Goal: Communication & Community: Answer question/provide support

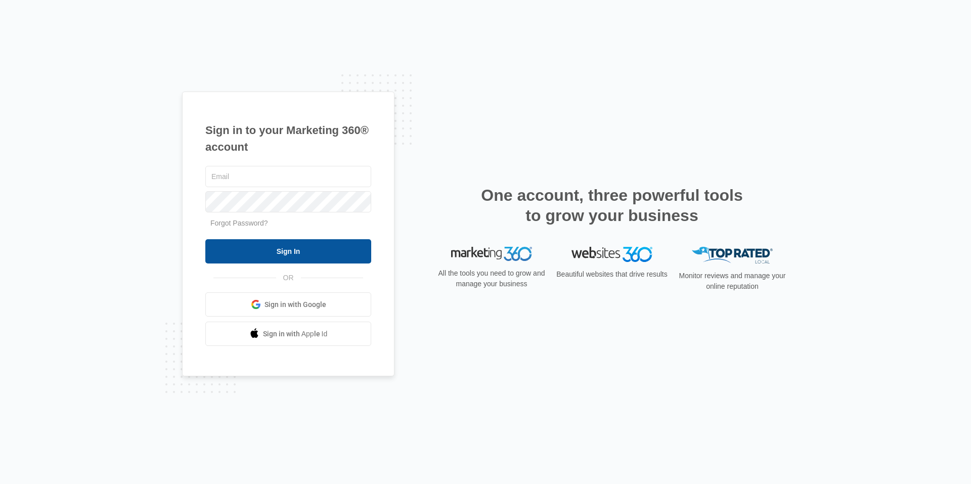
type input "[EMAIL_ADDRESS][DOMAIN_NAME]"
click at [266, 239] on input "Sign In" at bounding box center [288, 251] width 166 height 24
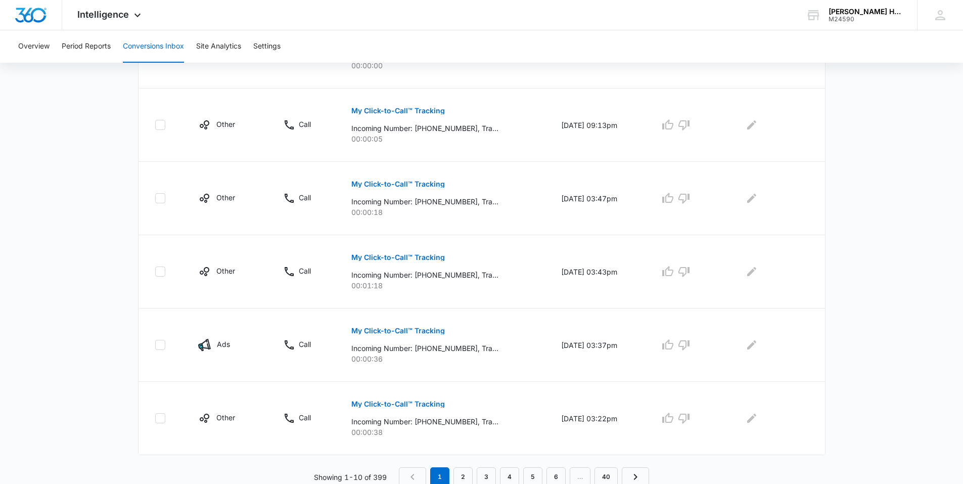
scroll to position [581, 0]
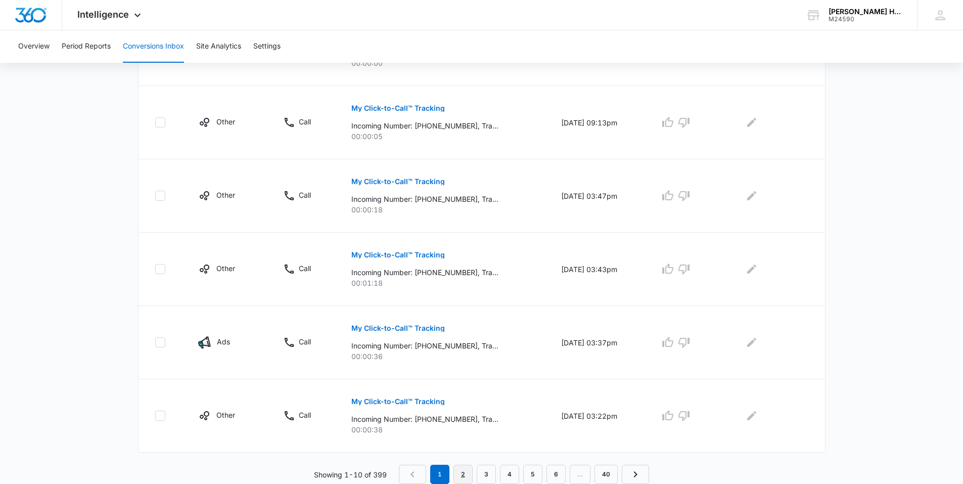
click at [457, 469] on link "2" at bounding box center [462, 474] width 19 height 19
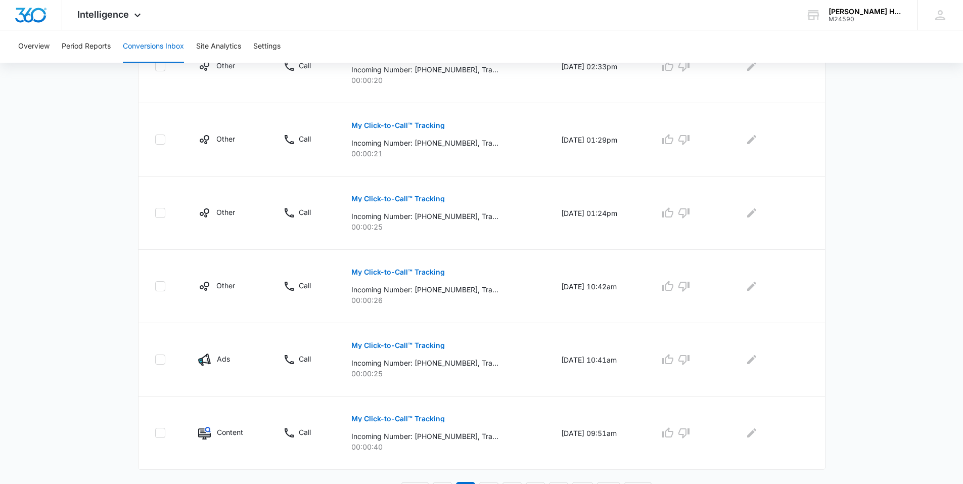
scroll to position [599, 0]
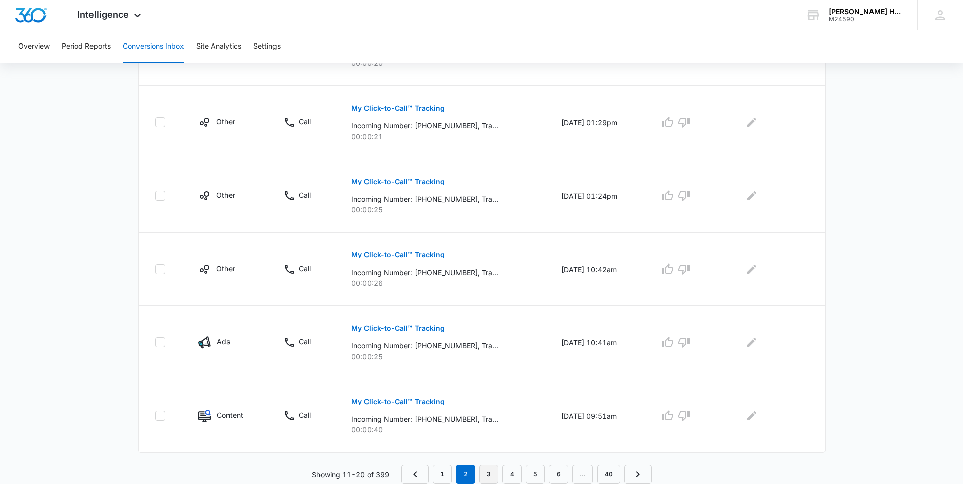
click at [496, 478] on link "3" at bounding box center [488, 474] width 19 height 19
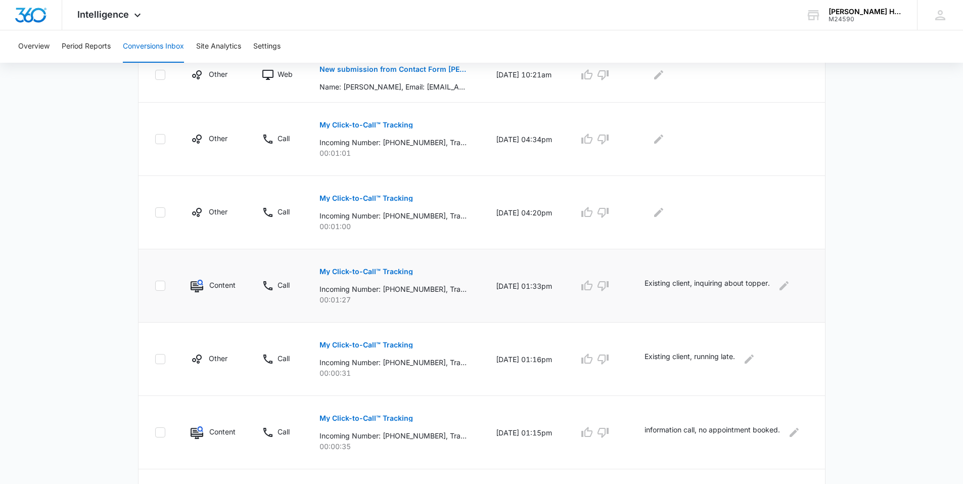
scroll to position [303, 0]
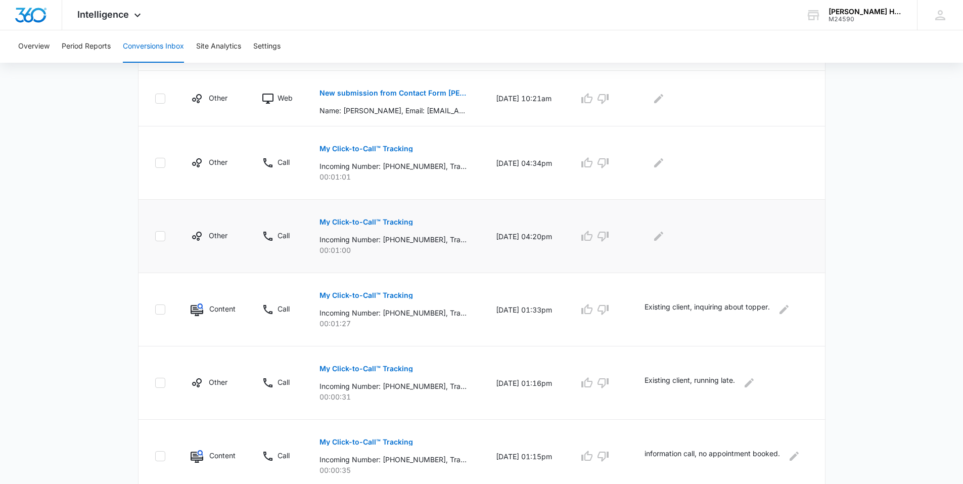
drag, startPoint x: 489, startPoint y: 242, endPoint x: 566, endPoint y: 240, distance: 77.4
click at [566, 240] on td "10/04/25 at 04:20pm" at bounding box center [525, 236] width 83 height 73
drag, startPoint x: 566, startPoint y: 240, endPoint x: 526, endPoint y: 163, distance: 86.6
click at [526, 163] on td "10/04/25 at 04:34pm" at bounding box center [525, 162] width 83 height 73
drag, startPoint x: 526, startPoint y: 163, endPoint x: 529, endPoint y: 228, distance: 65.3
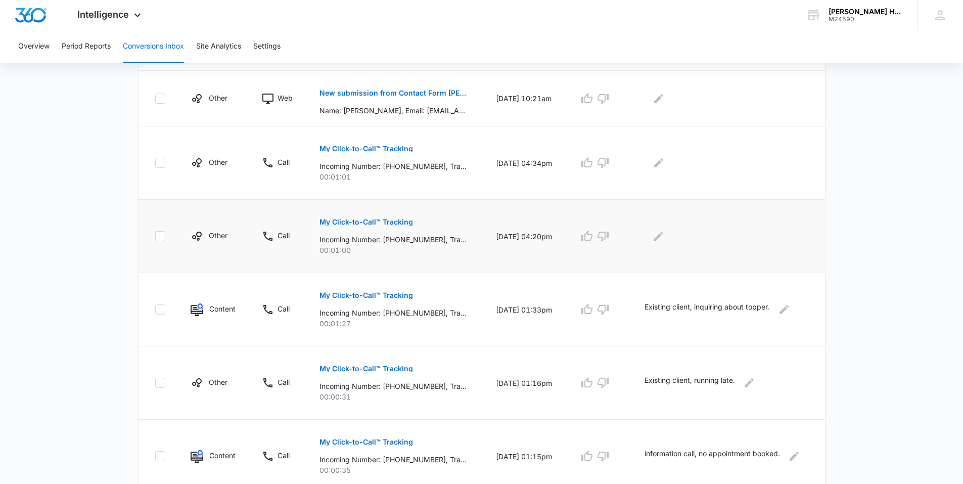
click at [530, 226] on td "10/04/25 at 04:20pm" at bounding box center [525, 236] width 83 height 73
click at [523, 235] on td "10/04/25 at 04:20pm" at bounding box center [525, 236] width 83 height 73
drag, startPoint x: 523, startPoint y: 235, endPoint x: 505, endPoint y: 236, distance: 17.7
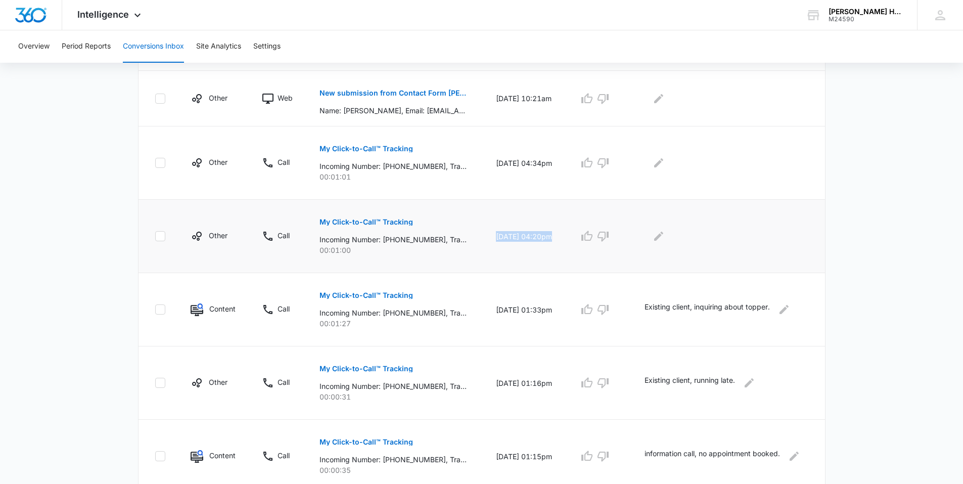
click at [505, 237] on td "10/04/25 at 04:20pm" at bounding box center [525, 236] width 83 height 73
click at [493, 160] on td "10/04/25 at 04:34pm" at bounding box center [525, 162] width 83 height 73
drag, startPoint x: 493, startPoint y: 160, endPoint x: 514, endPoint y: 228, distance: 71.9
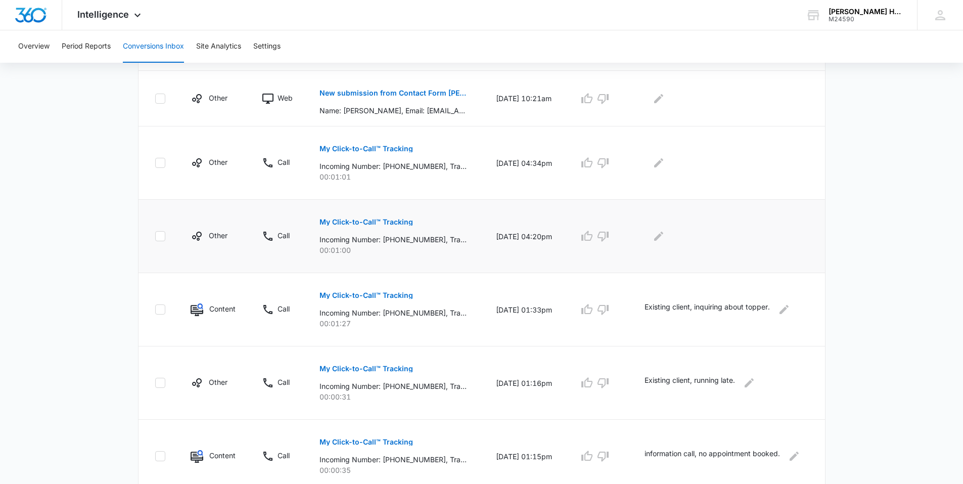
click at [514, 228] on td "10/04/25 at 04:20pm" at bounding box center [525, 236] width 83 height 73
click at [514, 240] on td "10/04/25 at 04:20pm" at bounding box center [525, 236] width 83 height 73
drag, startPoint x: 514, startPoint y: 240, endPoint x: 498, endPoint y: 239, distance: 15.7
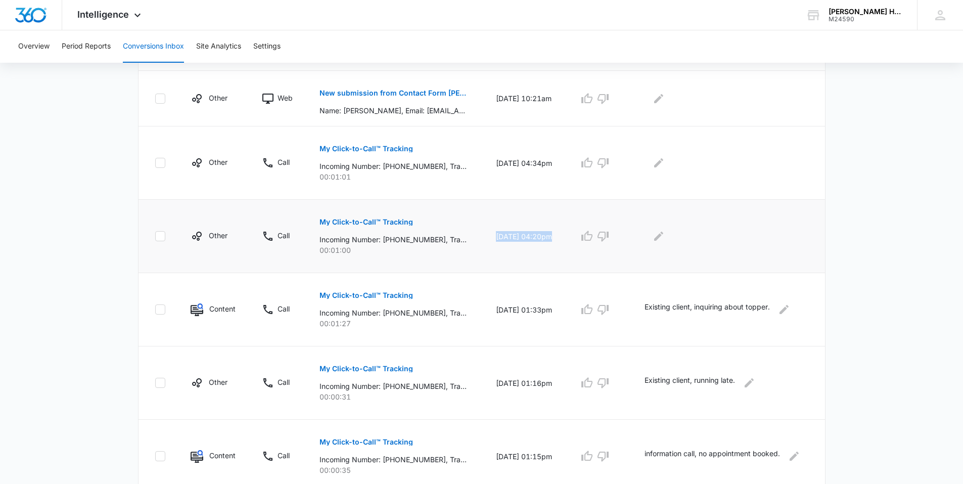
click at [498, 239] on td "10/04/25 at 04:20pm" at bounding box center [525, 236] width 83 height 73
click at [488, 163] on td "10/04/25 at 04:34pm" at bounding box center [525, 162] width 83 height 73
drag, startPoint x: 488, startPoint y: 163, endPoint x: 523, endPoint y: 210, distance: 58.9
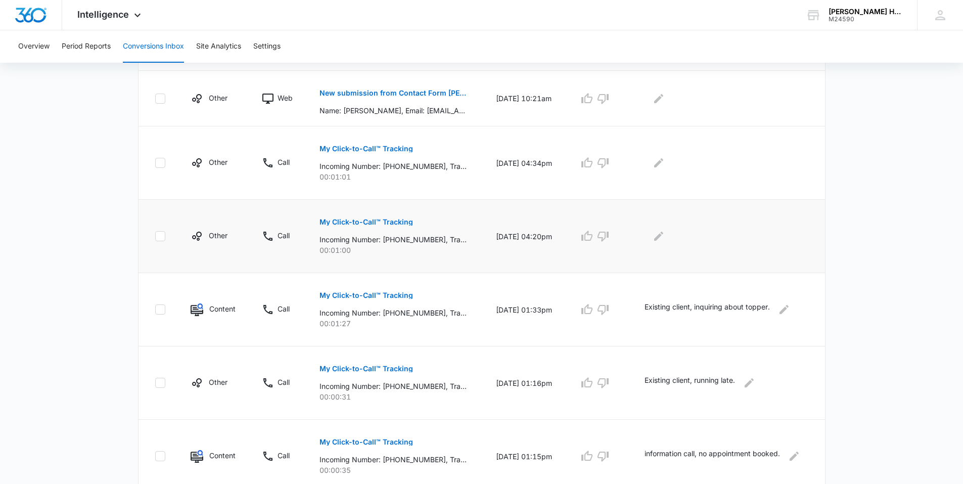
click at [523, 210] on td "10/04/25 at 04:20pm" at bounding box center [525, 236] width 83 height 73
click at [523, 229] on td "10/04/25 at 04:20pm" at bounding box center [525, 236] width 83 height 73
click at [524, 237] on td "10/04/25 at 04:20pm" at bounding box center [525, 236] width 83 height 73
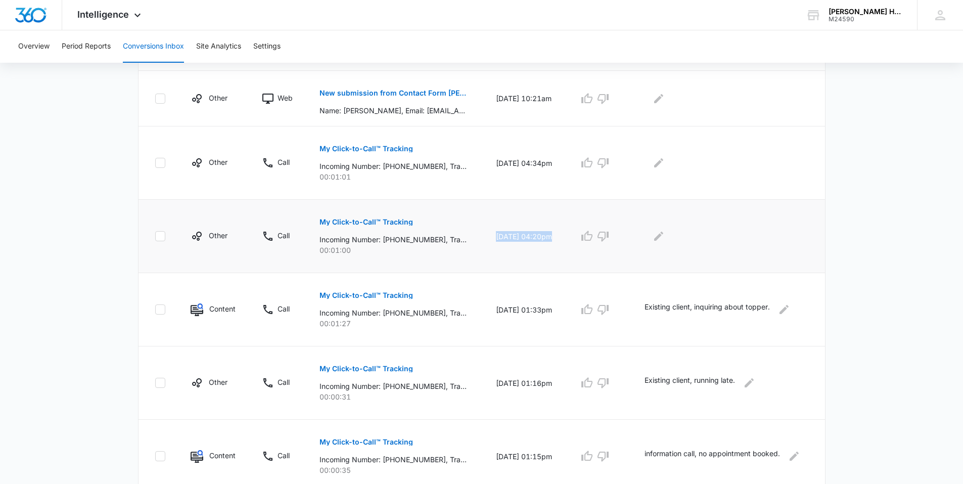
drag, startPoint x: 524, startPoint y: 237, endPoint x: 501, endPoint y: 241, distance: 23.6
click at [501, 241] on td "10/04/25 at 04:20pm" at bounding box center [525, 236] width 83 height 73
click at [494, 169] on td "10/04/25 at 04:34pm" at bounding box center [525, 162] width 83 height 73
click at [496, 167] on td "10/04/25 at 04:34pm" at bounding box center [525, 162] width 83 height 73
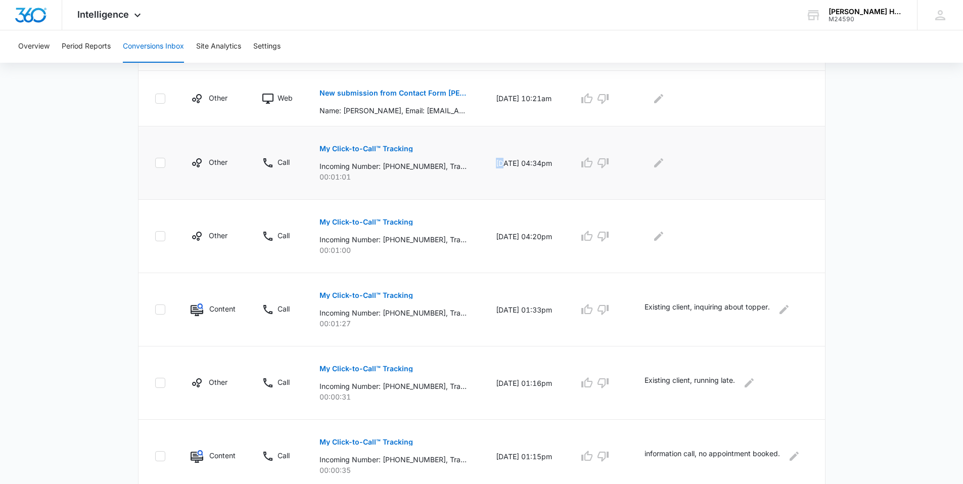
click at [496, 165] on td "10/04/25 at 04:34pm" at bounding box center [525, 162] width 83 height 73
drag, startPoint x: 496, startPoint y: 165, endPoint x: 521, endPoint y: 244, distance: 82.7
click at [521, 244] on td "10/04/25 at 04:20pm" at bounding box center [525, 236] width 83 height 73
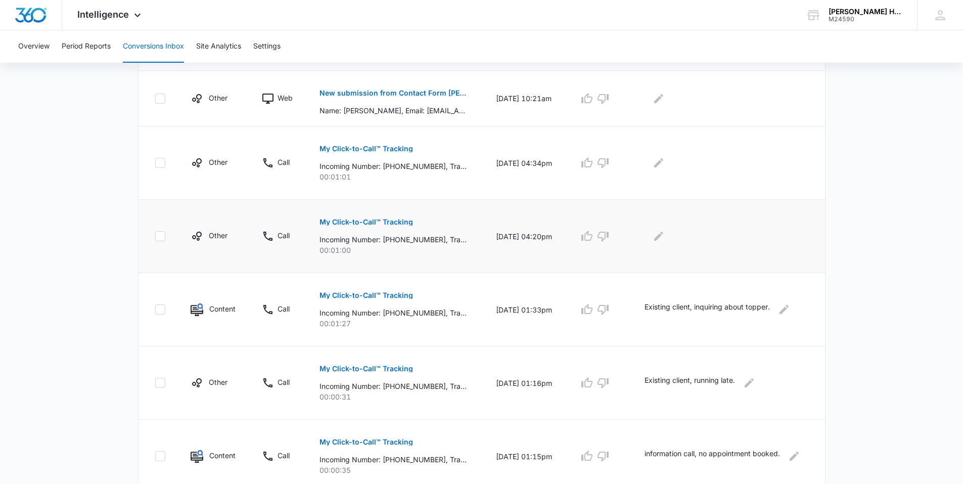
drag, startPoint x: 521, startPoint y: 244, endPoint x: 493, endPoint y: 242, distance: 27.9
click at [493, 242] on td "10/04/25 at 04:20pm" at bounding box center [525, 236] width 83 height 73
click at [496, 235] on td "10/04/25 at 04:20pm" at bounding box center [525, 236] width 83 height 73
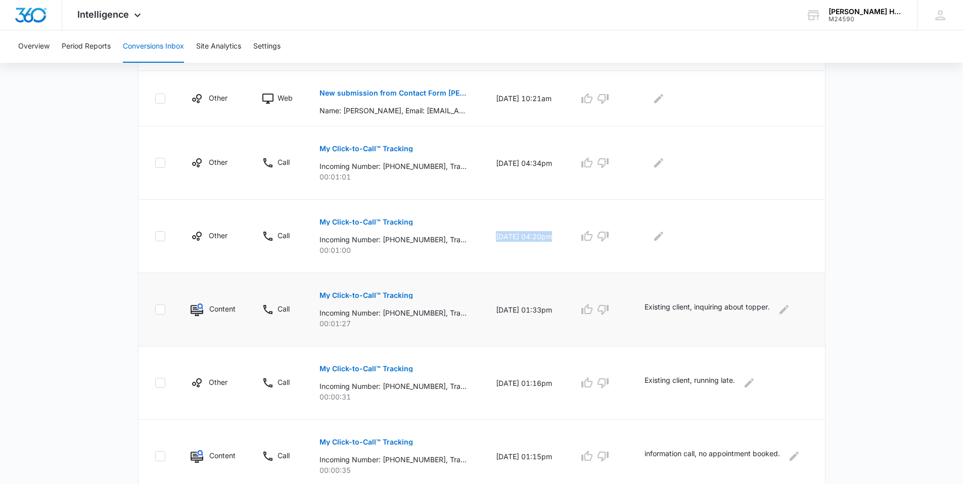
scroll to position [354, 0]
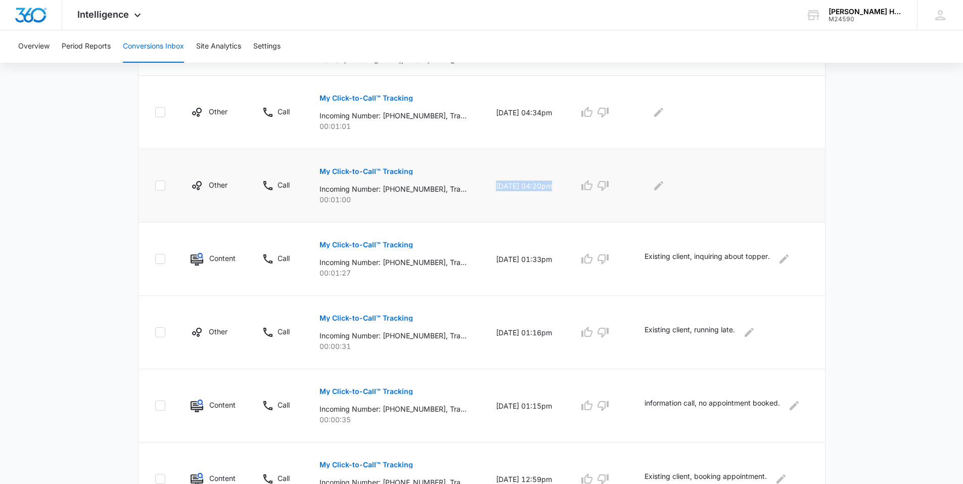
click at [352, 175] on button "My Click-to-Call™ Tracking" at bounding box center [366, 171] width 94 height 24
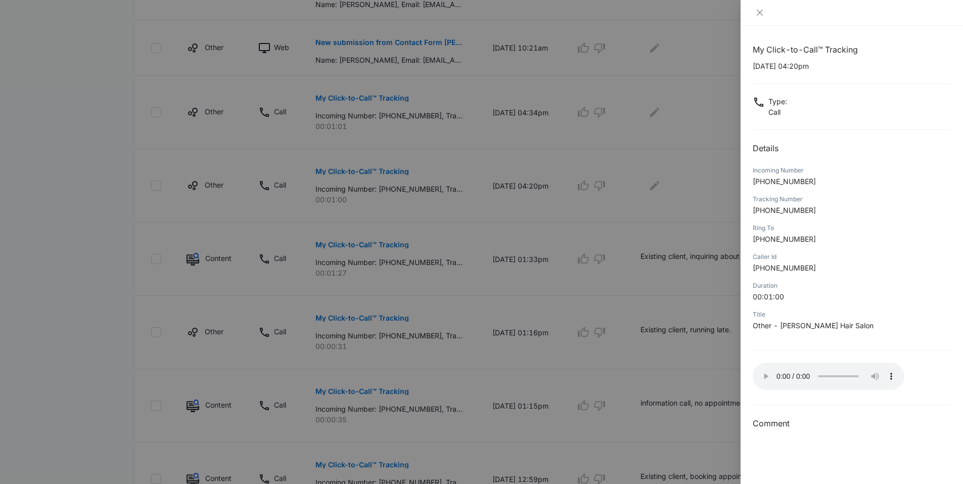
click at [479, 236] on div at bounding box center [481, 242] width 963 height 484
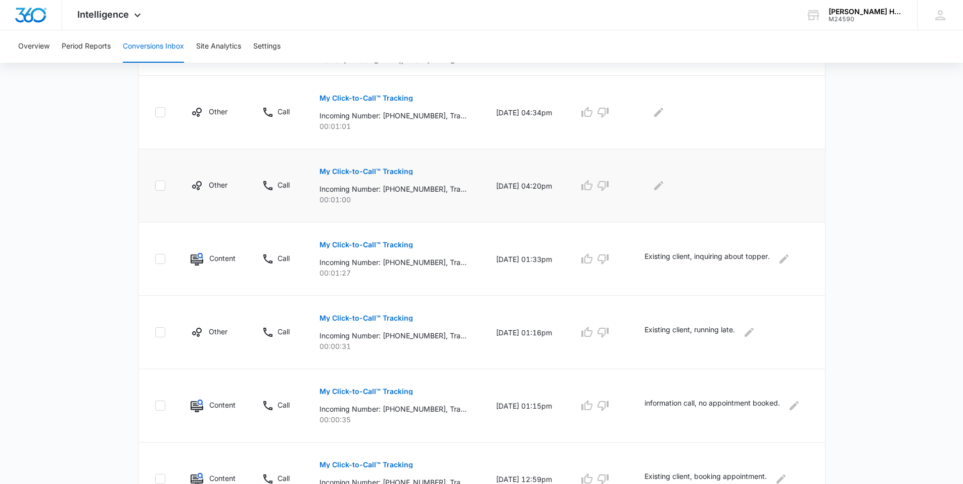
click at [390, 167] on button "My Click-to-Call™ Tracking" at bounding box center [366, 171] width 94 height 24
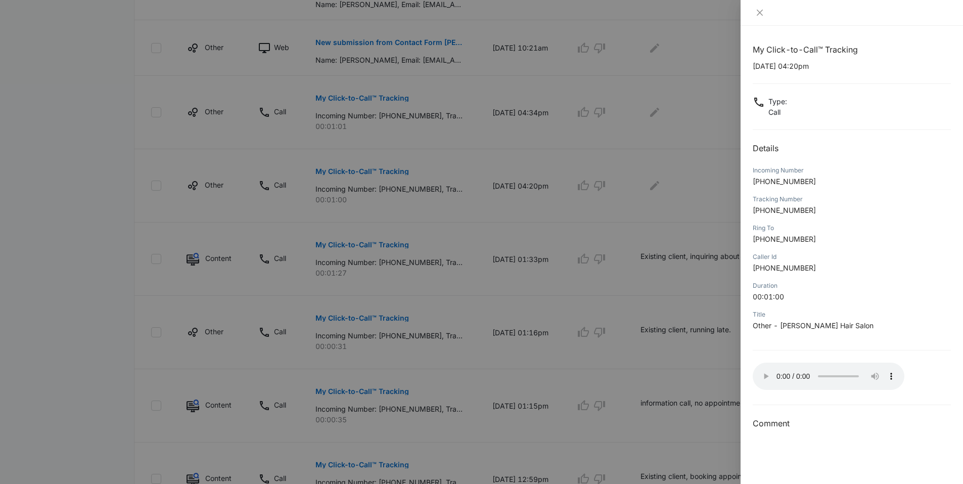
click at [900, 156] on div "My Click-to-Call™ Tracking 10/04/2025 at 04:20pm Type : Call Details Incoming N…" at bounding box center [852, 236] width 198 height 386
click at [827, 293] on p "00:01:00" at bounding box center [852, 296] width 198 height 11
click at [694, 194] on div at bounding box center [481, 242] width 963 height 484
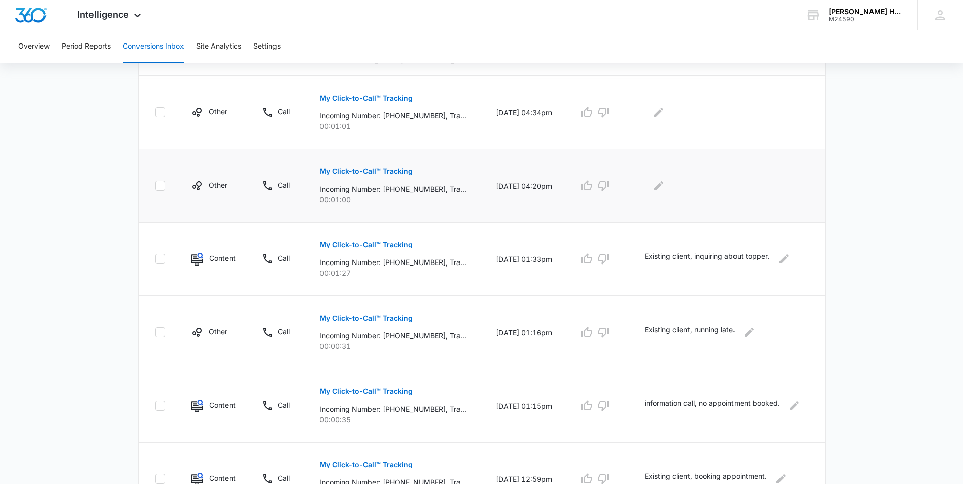
click at [673, 187] on div at bounding box center [726, 185] width 164 height 16
click at [663, 182] on icon "Edit Comments" at bounding box center [658, 185] width 9 height 9
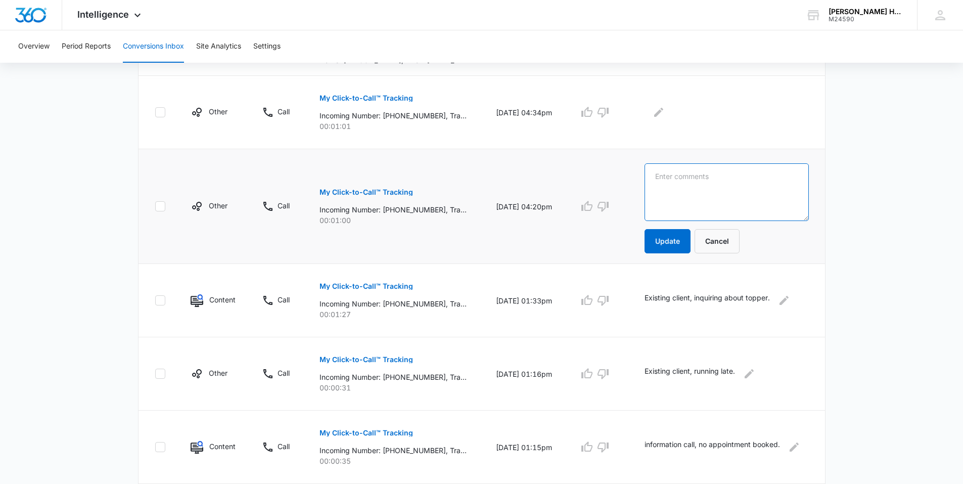
click at [690, 192] on textarea at bounding box center [726, 192] width 164 height 58
type textarea "Existing client, confirming appointment."
click at [669, 240] on button "Update" at bounding box center [667, 241] width 46 height 24
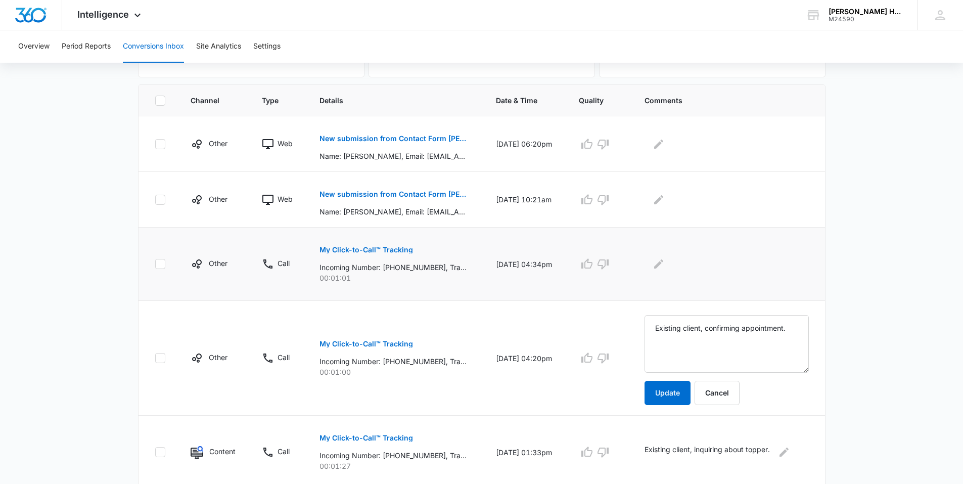
click at [353, 253] on p "My Click-to-Call™ Tracking" at bounding box center [366, 249] width 94 height 7
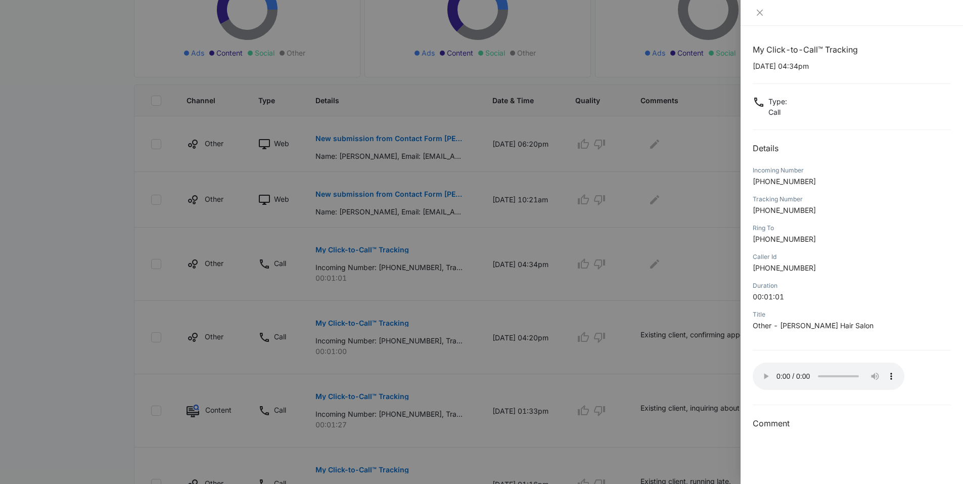
click at [622, 258] on div at bounding box center [481, 242] width 963 height 484
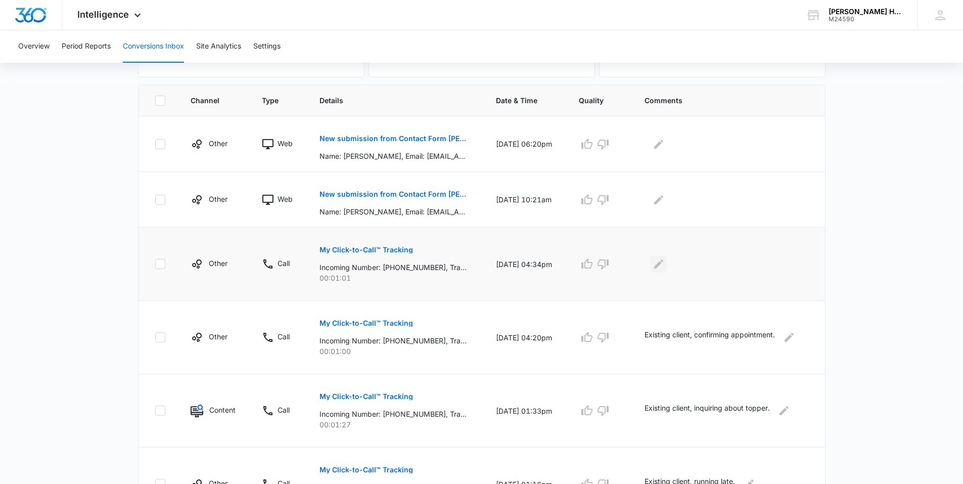
click at [665, 266] on icon "Edit Comments" at bounding box center [659, 264] width 12 height 12
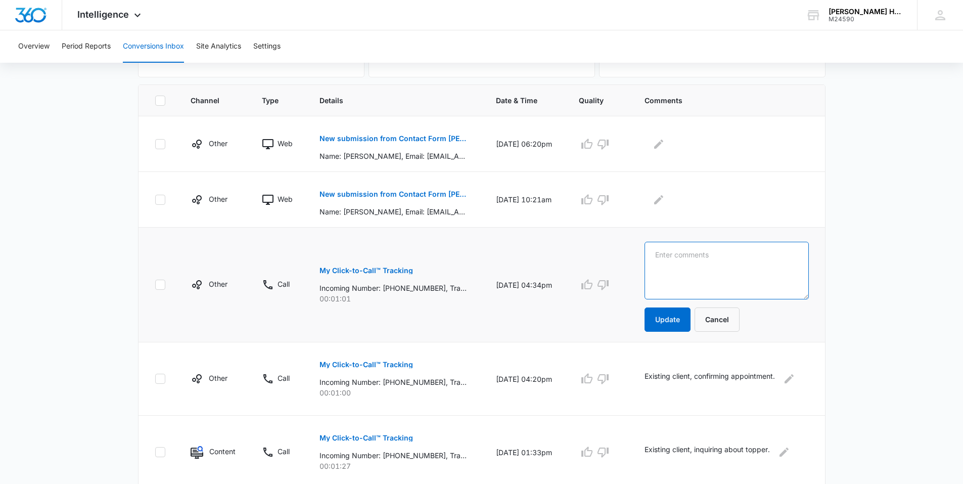
click at [691, 260] on textarea at bounding box center [726, 271] width 164 height 58
type textarea "Existing client, confirming appointment."
click at [672, 332] on td "Existing client, confirming appointment. Update Cancel" at bounding box center [728, 284] width 193 height 115
click at [673, 321] on button "Update" at bounding box center [667, 319] width 46 height 24
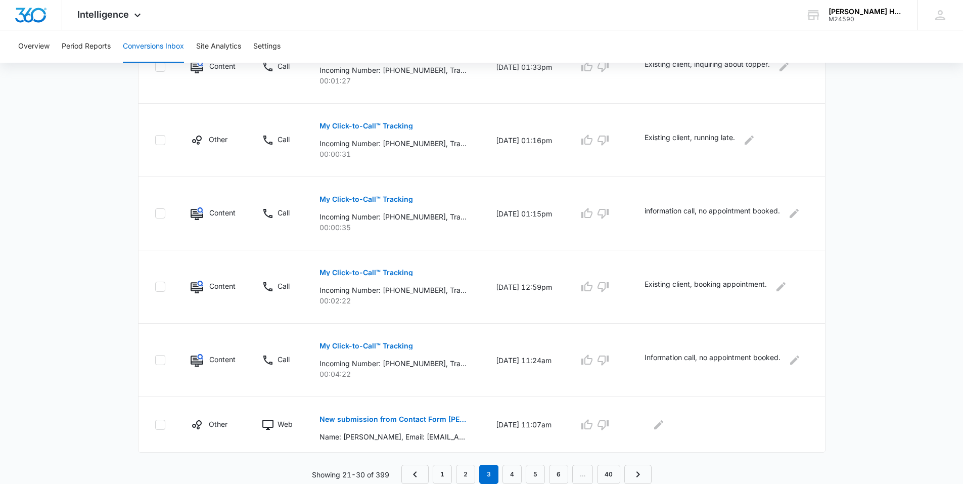
scroll to position [546, 0]
click at [468, 467] on link "2" at bounding box center [465, 474] width 19 height 19
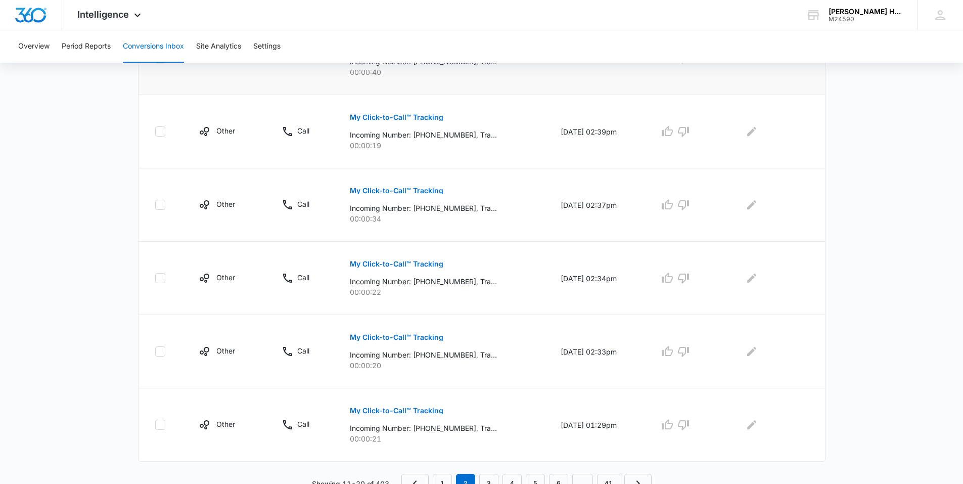
scroll to position [599, 0]
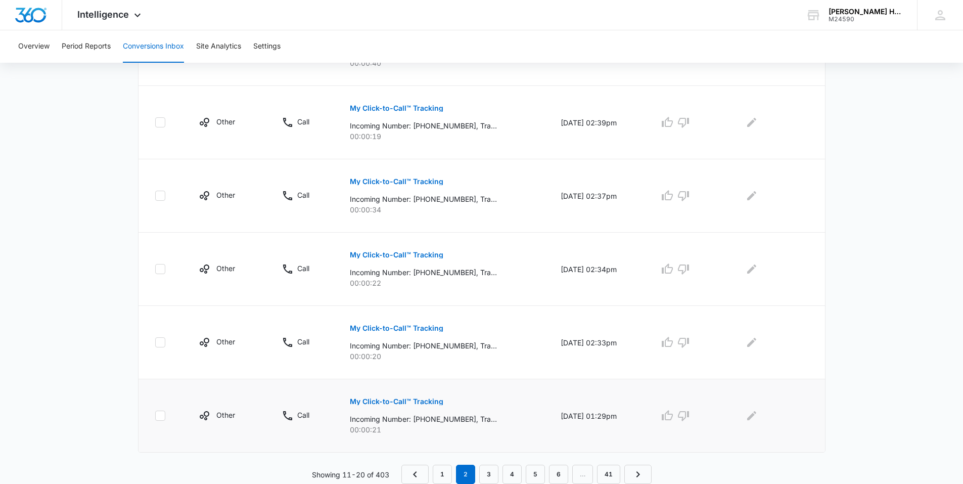
click at [428, 399] on p "My Click-to-Call™ Tracking" at bounding box center [397, 401] width 94 height 7
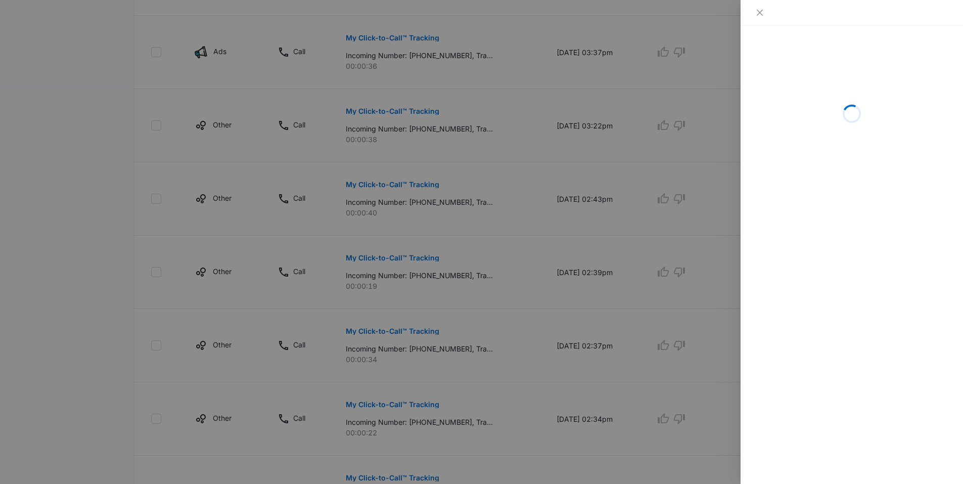
scroll to position [435, 0]
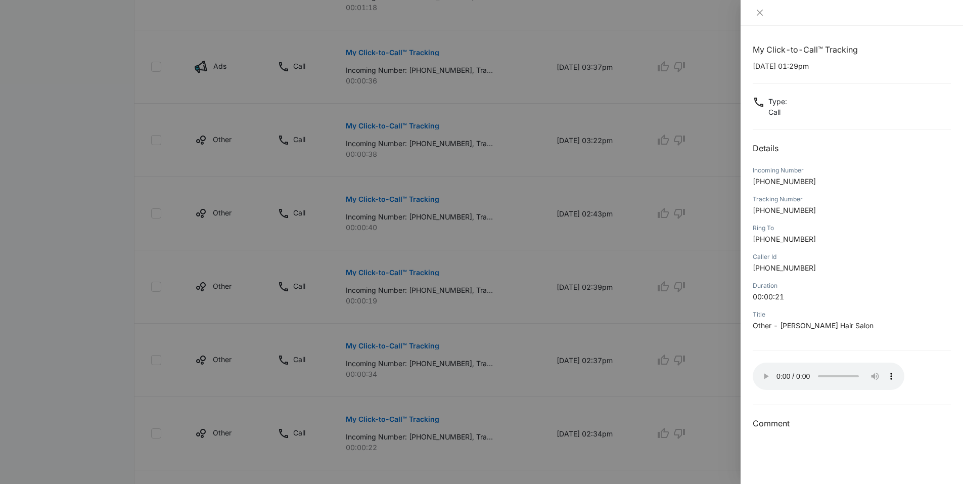
click at [622, 237] on div at bounding box center [481, 242] width 963 height 484
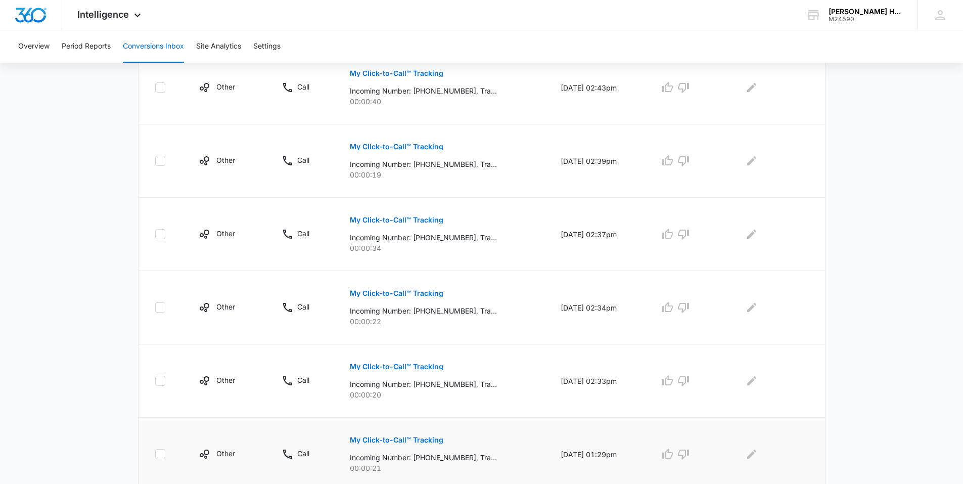
scroll to position [599, 0]
